Goal: Information Seeking & Learning: Learn about a topic

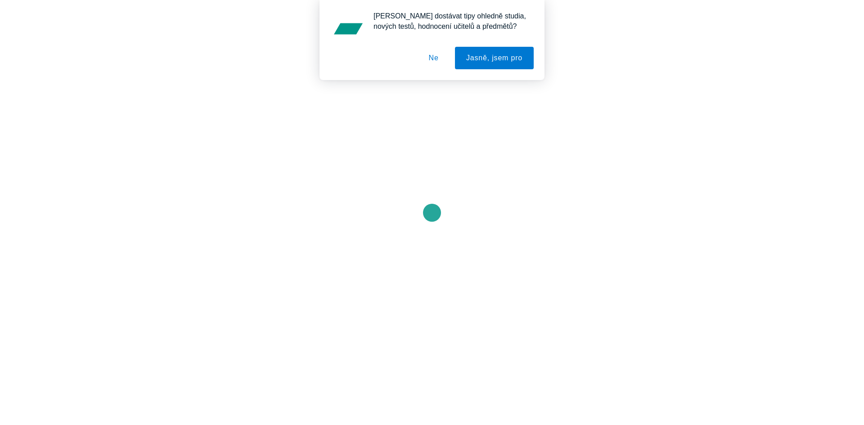
click at [443, 56] on button "Ne" at bounding box center [433, 58] width 32 height 22
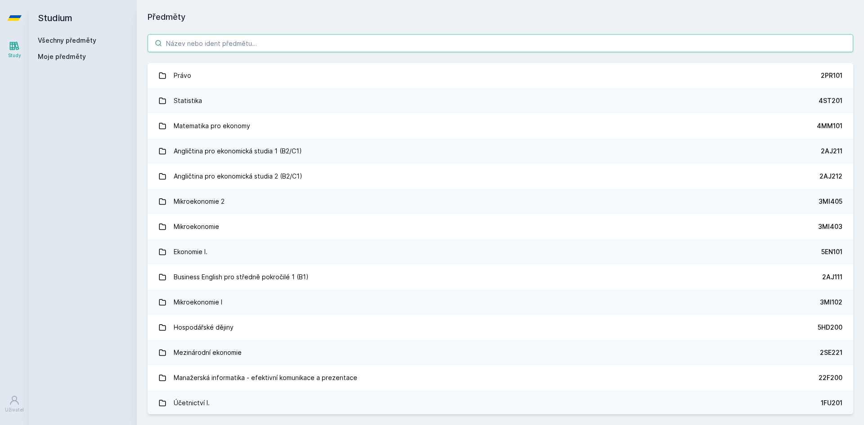
click at [278, 43] on input "search" at bounding box center [500, 43] width 705 height 18
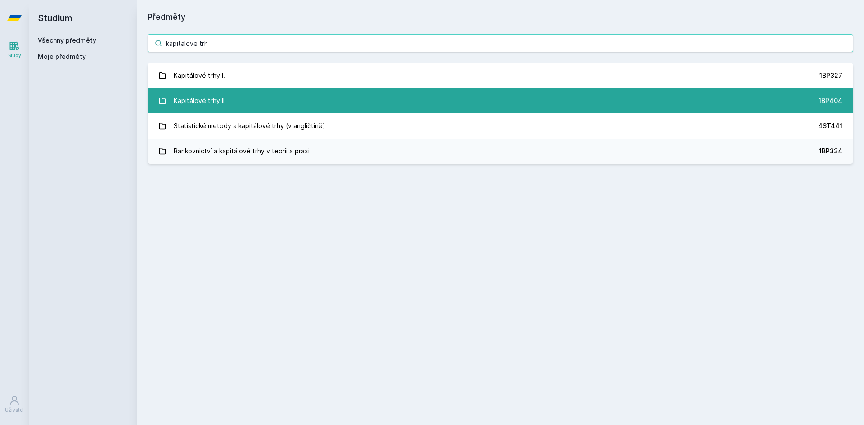
type input "kapitalove trh"
click at [273, 99] on link "Kapitálové trhy II 1BP404" at bounding box center [500, 100] width 705 height 25
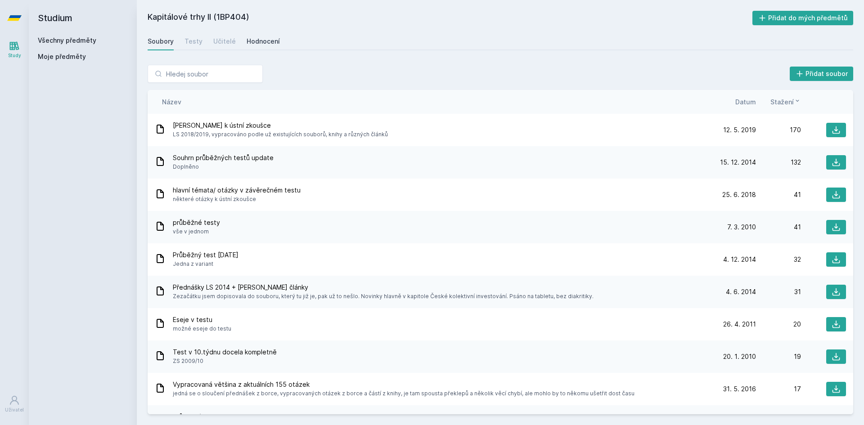
click at [268, 44] on div "Hodnocení" at bounding box center [262, 41] width 33 height 9
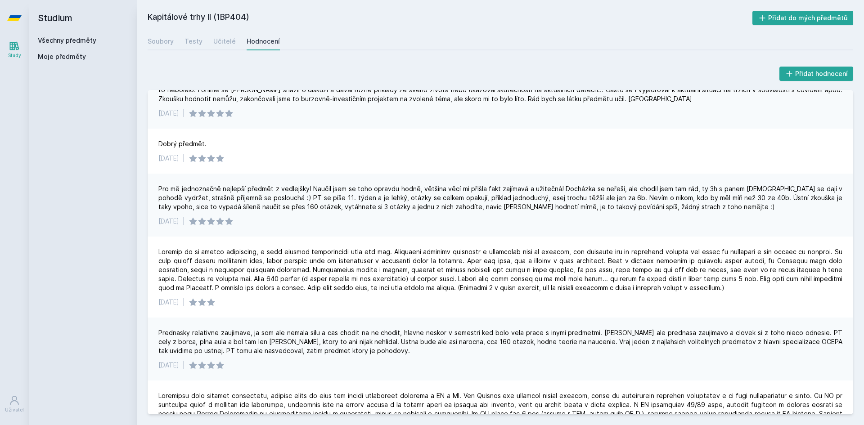
scroll to position [180, 0]
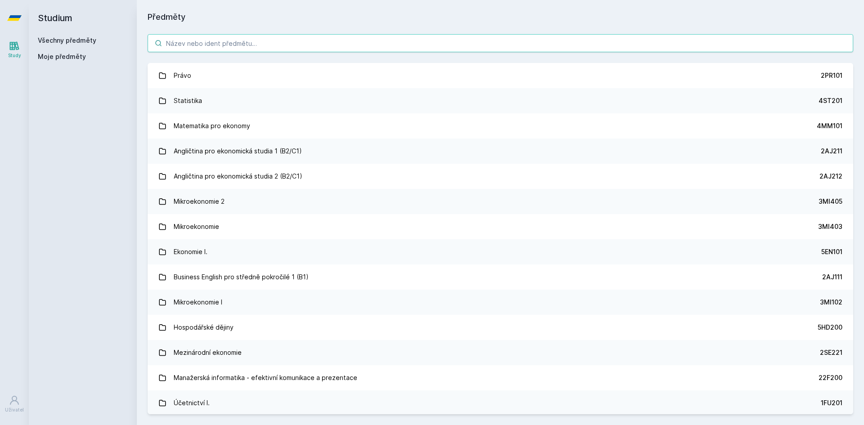
click at [317, 40] on input "search" at bounding box center [500, 43] width 705 height 18
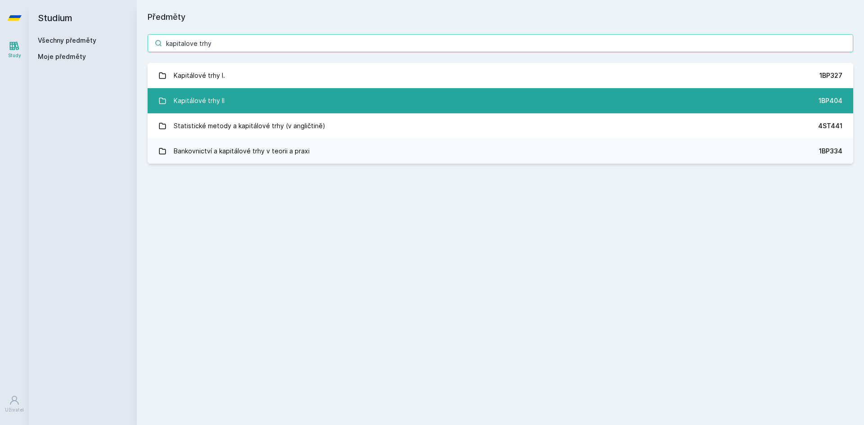
type input "kapitalove trhy"
click at [239, 99] on link "Kapitálové trhy II 1BP404" at bounding box center [500, 100] width 705 height 25
